Goal: Check status: Check status

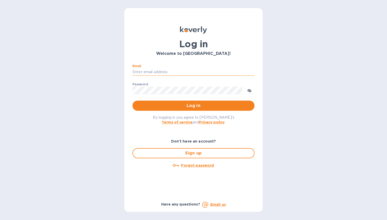
click at [165, 70] on input "Email" at bounding box center [193, 72] width 122 height 8
type input "support@customs.direct"
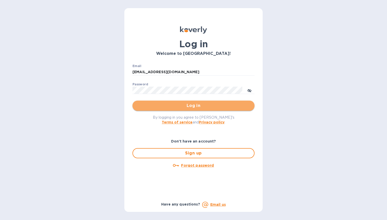
click at [191, 106] on span "Log in" at bounding box center [193, 106] width 114 height 6
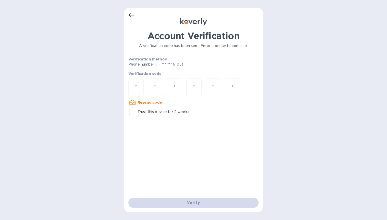
click at [127, 86] on div "Account Verification A verification code has been sent. Enter it below to conti…" at bounding box center [193, 110] width 138 height 204
click at [137, 87] on input "number" at bounding box center [136, 87] width 7 height 9
paste input "9"
type input "9"
type input "7"
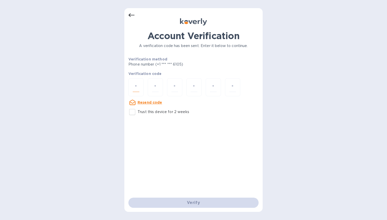
type input "3"
type input "8"
type input "1"
type input "3"
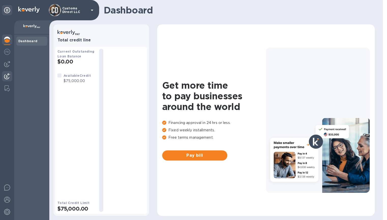
click at [8, 75] on img at bounding box center [7, 76] width 6 height 6
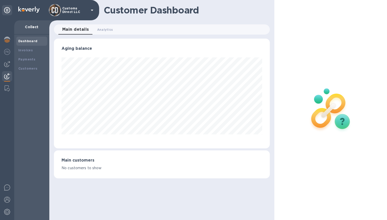
scroll to position [253988, 253884]
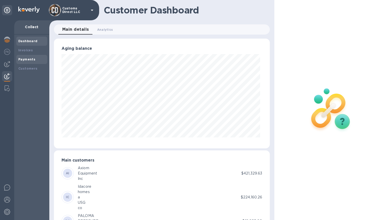
click at [19, 60] on b "Payments" at bounding box center [26, 59] width 17 height 4
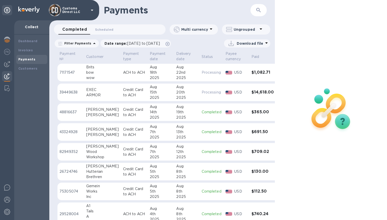
click at [201, 92] on p "Processing" at bounding box center [211, 92] width 20 height 5
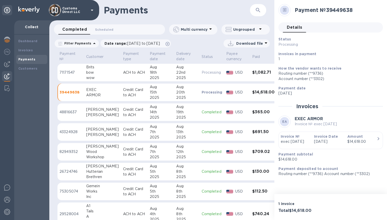
click at [278, 39] on div "Status Processing Invoices in payment 1" at bounding box center [328, 49] width 104 height 29
drag, startPoint x: 278, startPoint y: 40, endPoint x: 307, endPoint y: 70, distance: 41.7
click at [307, 70] on div "Status Processing Invoices in payment 1 How the vendor wants to receive Routing…" at bounding box center [328, 67] width 104 height 64
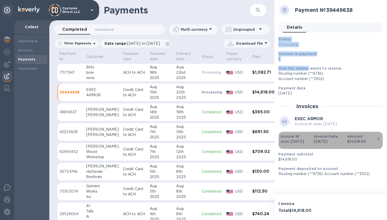
click at [376, 139] on icon "button" at bounding box center [378, 139] width 6 height 6
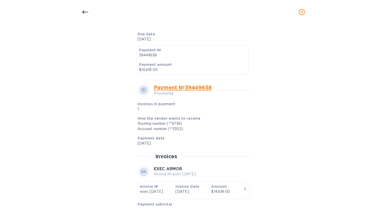
scroll to position [127, 0]
click at [183, 87] on link "Payment № 39449638" at bounding box center [183, 86] width 58 height 6
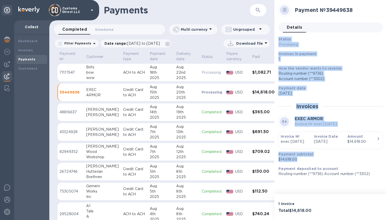
drag, startPoint x: 279, startPoint y: 40, endPoint x: 376, endPoint y: 147, distance: 143.7
click at [374, 157] on div "Status Processing Invoices in payment 1 How the vendor wants to receive Routing…" at bounding box center [330, 107] width 104 height 140
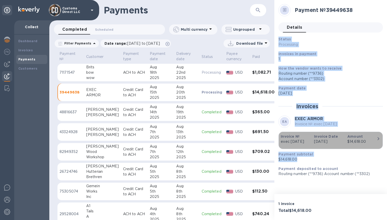
click at [378, 139] on icon "button" at bounding box center [378, 139] width 6 height 6
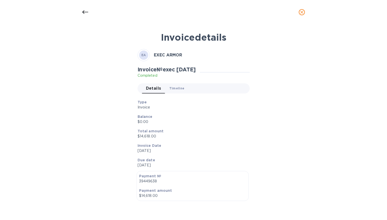
click at [178, 89] on span "Timeline 0" at bounding box center [176, 88] width 15 height 5
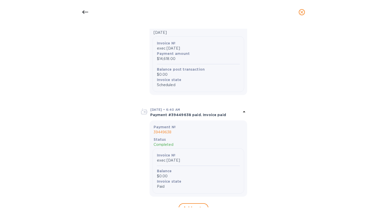
scroll to position [239, 0]
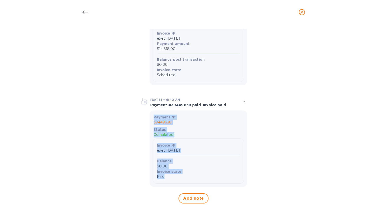
drag, startPoint x: 153, startPoint y: 116, endPoint x: 230, endPoint y: 175, distance: 97.2
click at [230, 175] on div "Payment № 39449638 Status Completed Invoice № exec [DATE] Balance $0.00 Invoice…" at bounding box center [197, 149] width 91 height 70
copy div "Payment № 39449638 Status Completed Invoice № exec [DATE] Balance $0.00 Invoice…"
click at [302, 11] on icon "close" at bounding box center [301, 12] width 3 height 3
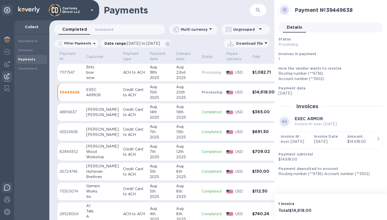
click at [6, 187] on img at bounding box center [7, 187] width 6 height 6
